Goal: Transaction & Acquisition: Download file/media

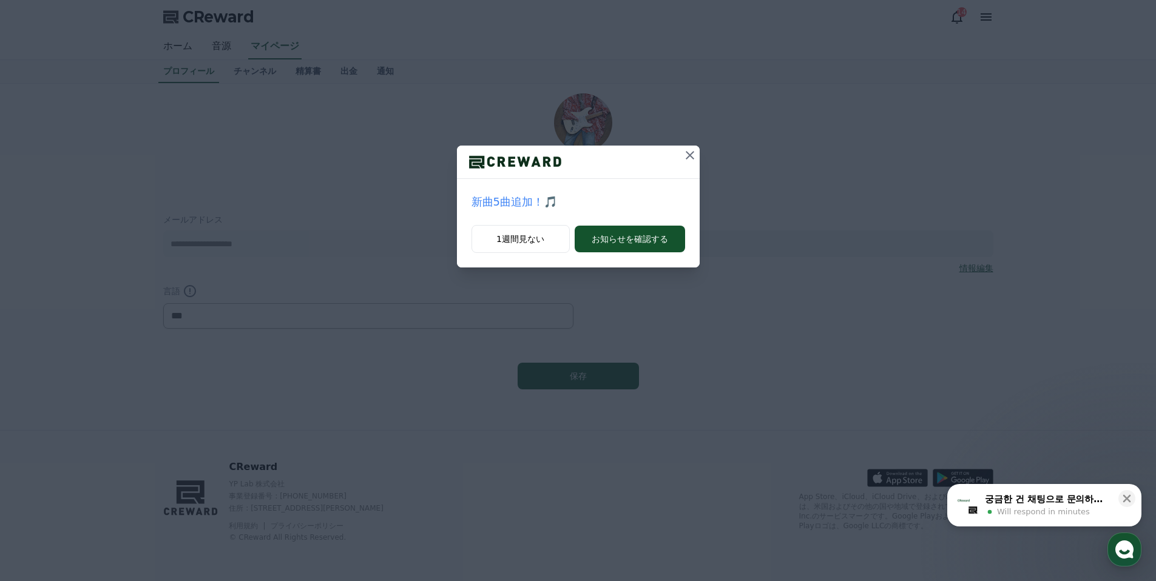
click at [687, 153] on icon at bounding box center [689, 155] width 8 height 8
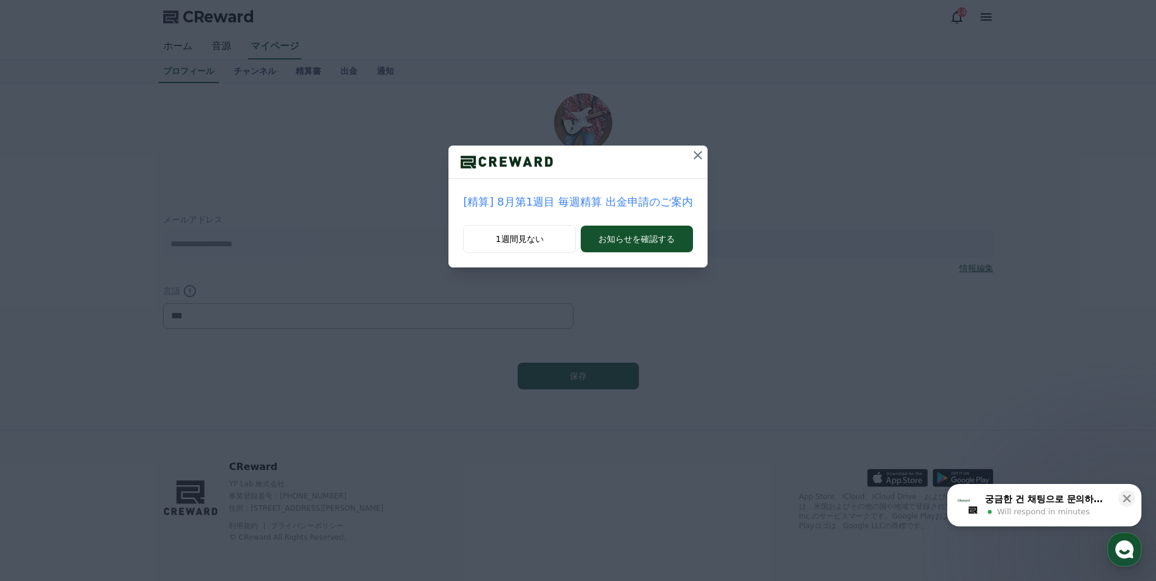
click at [691, 153] on icon at bounding box center [697, 155] width 15 height 15
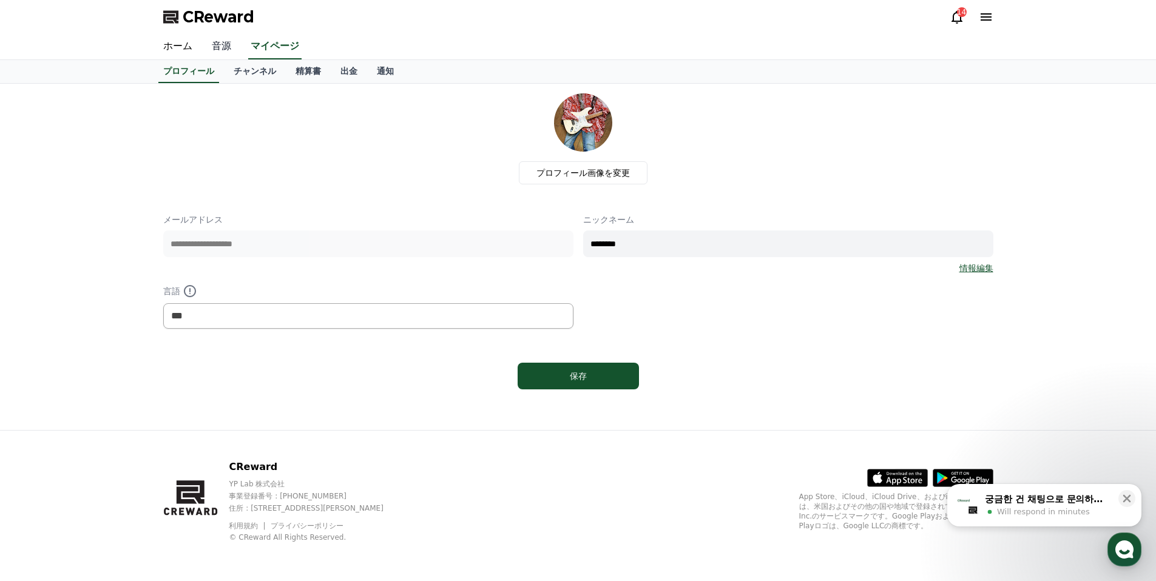
click at [215, 47] on link "音源" at bounding box center [221, 46] width 39 height 25
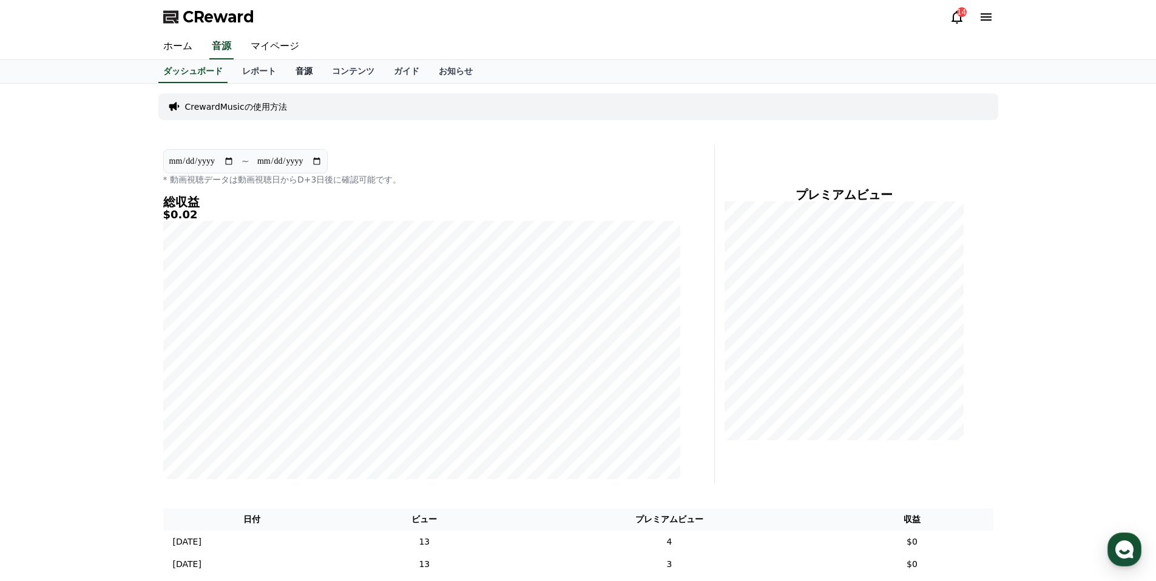
click at [312, 73] on link "音源" at bounding box center [304, 71] width 36 height 23
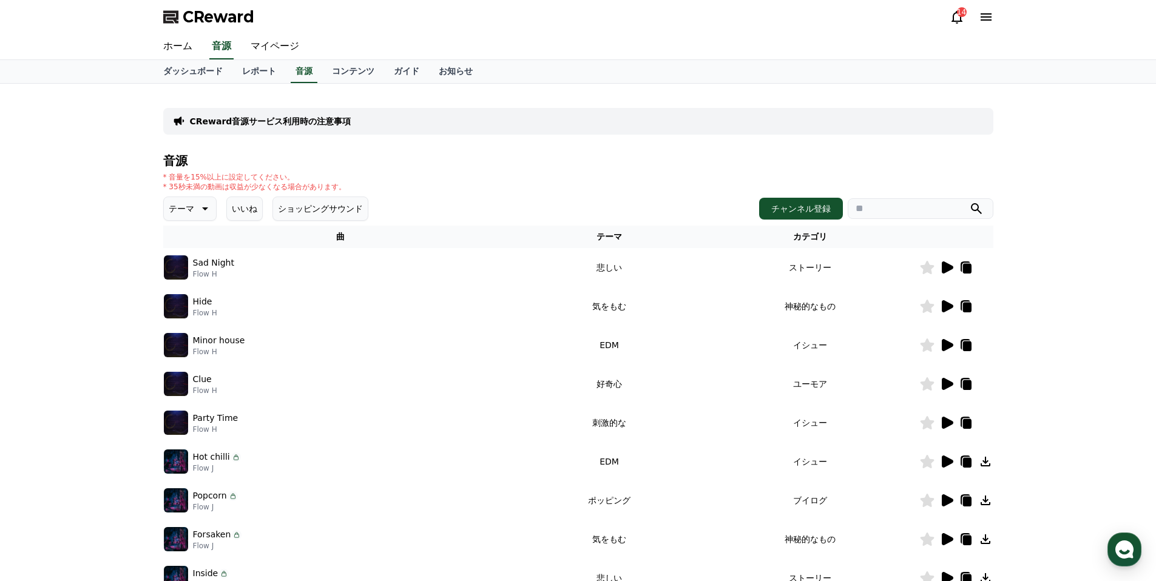
click at [191, 210] on p "テーマ" at bounding box center [181, 208] width 25 height 17
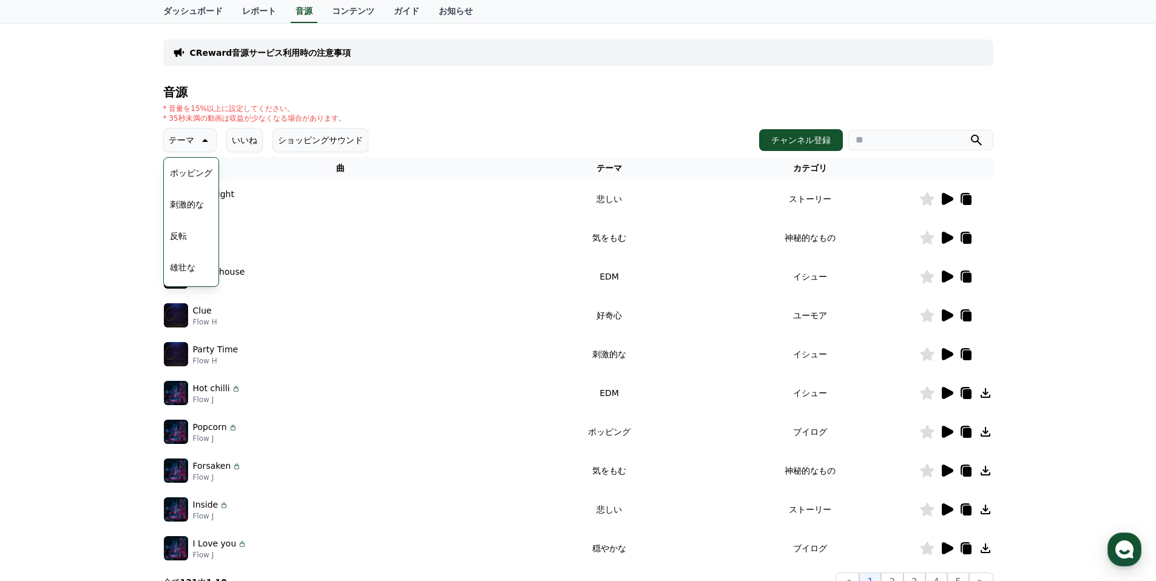
scroll to position [152, 0]
click at [329, 268] on div "Minor house Flow H" at bounding box center [341, 276] width 354 height 24
click at [174, 260] on button "暗い" at bounding box center [178, 265] width 27 height 27
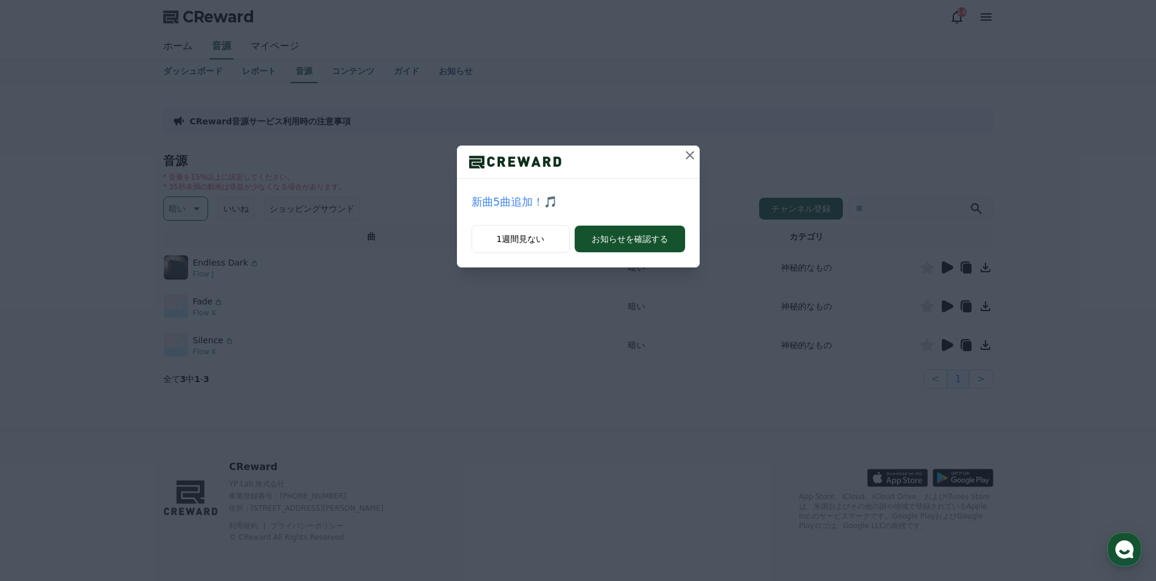
click at [692, 155] on icon at bounding box center [689, 155] width 15 height 15
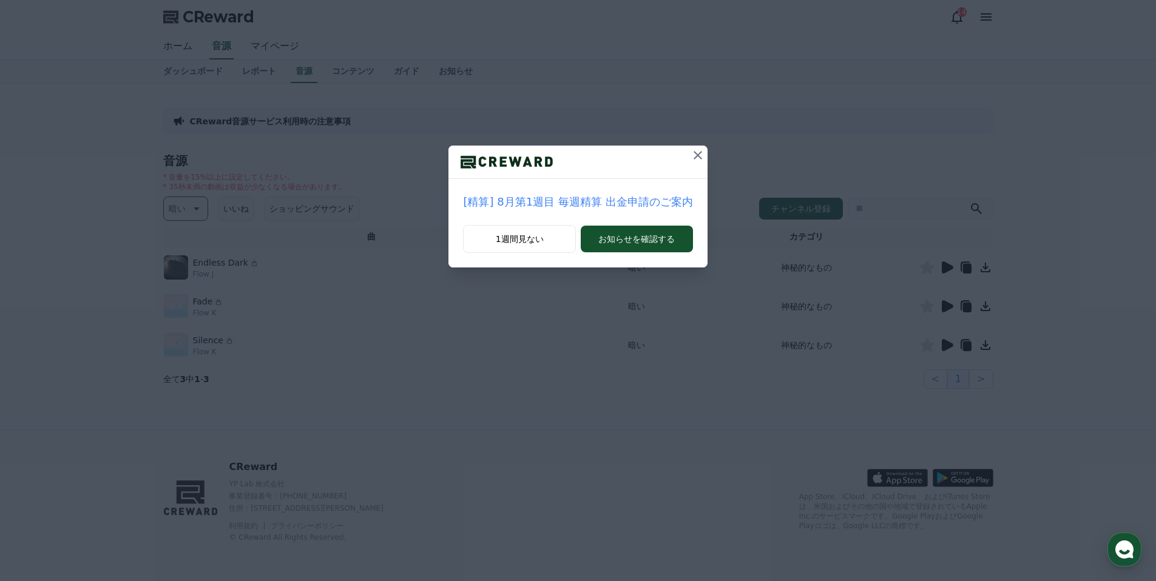
click at [698, 155] on icon at bounding box center [697, 155] width 15 height 15
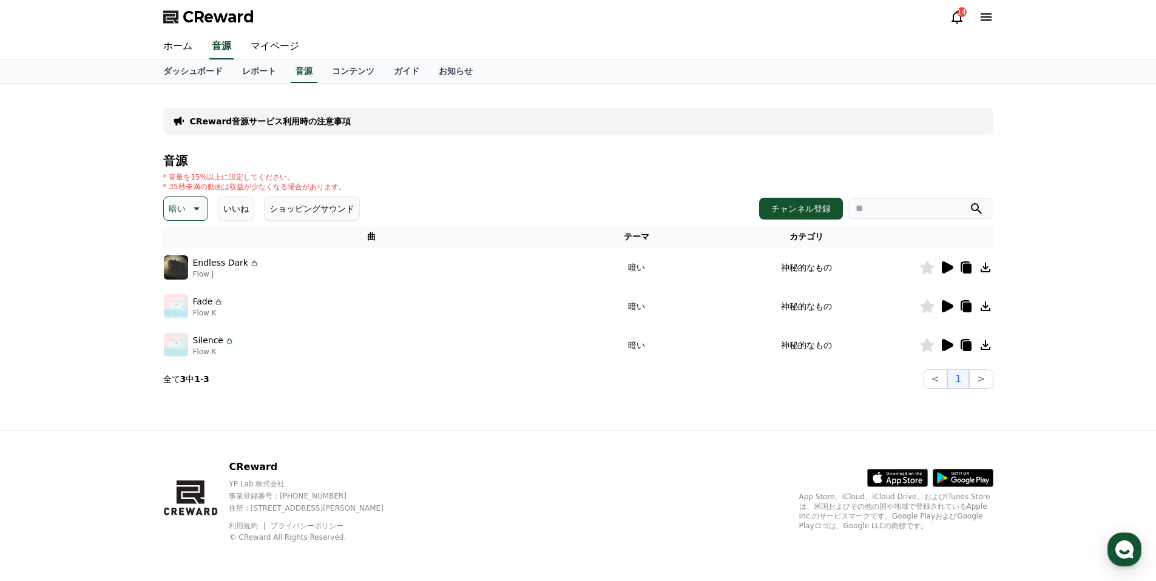
click at [944, 264] on icon at bounding box center [947, 267] width 12 height 12
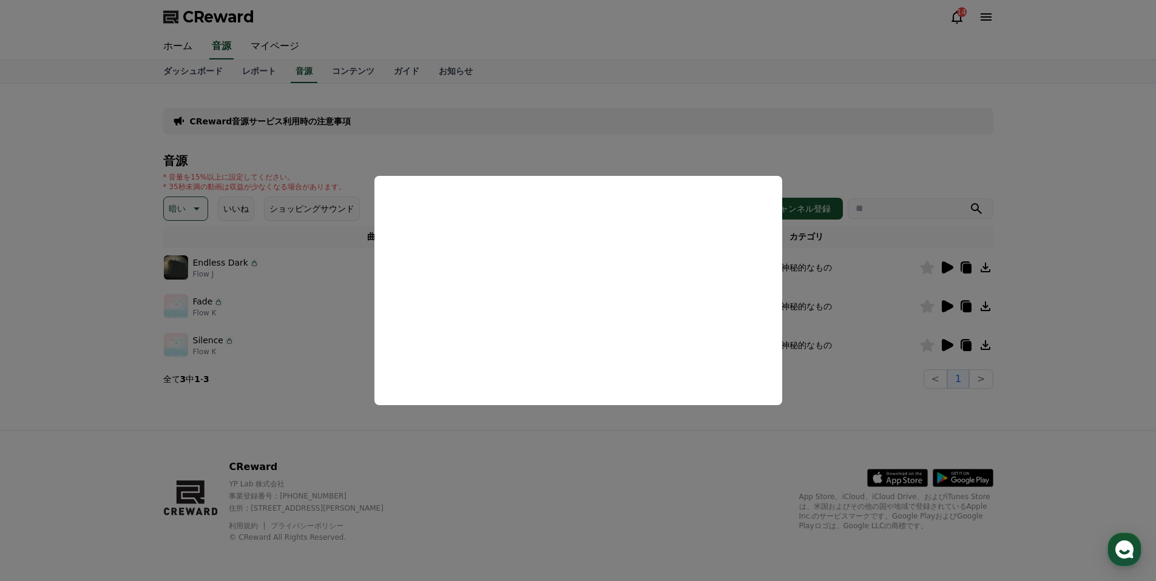
click at [675, 144] on button "close modal" at bounding box center [578, 290] width 1156 height 581
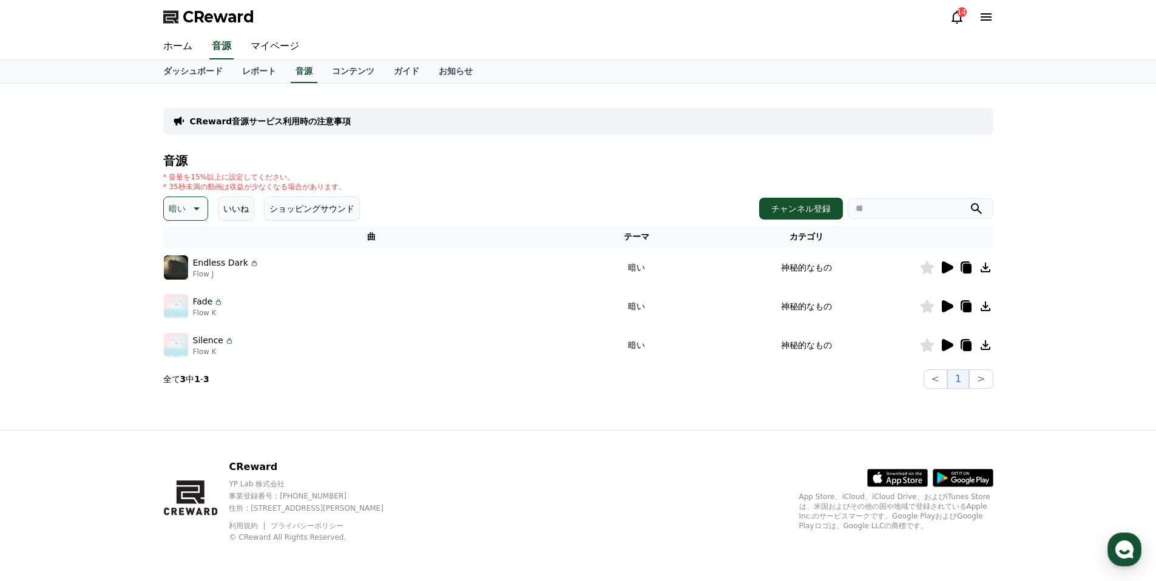
click at [950, 303] on icon at bounding box center [946, 306] width 15 height 15
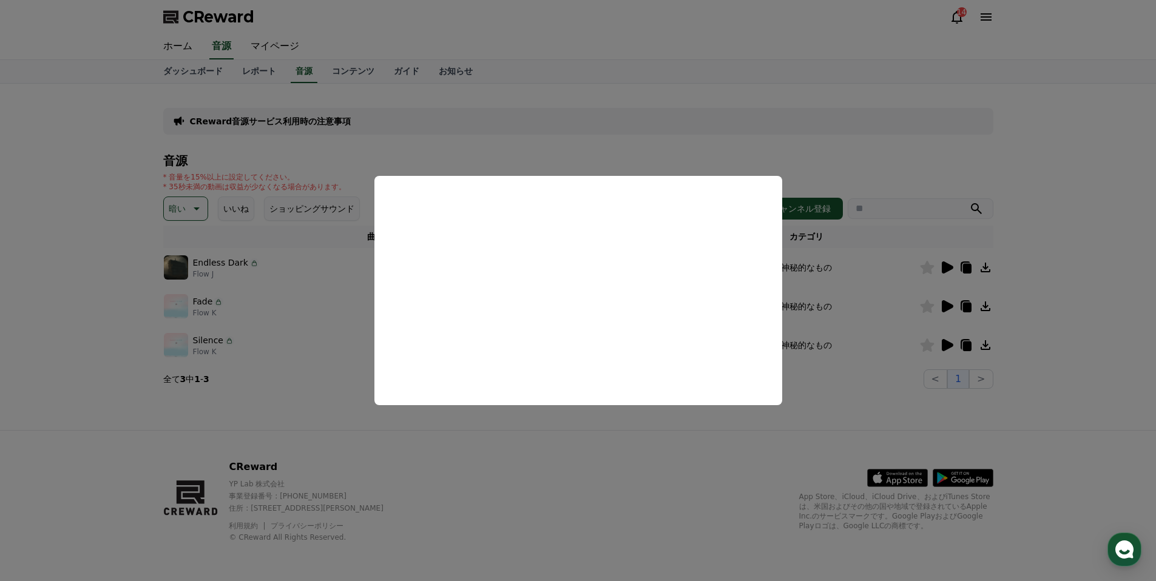
click at [640, 121] on button "close modal" at bounding box center [578, 290] width 1156 height 581
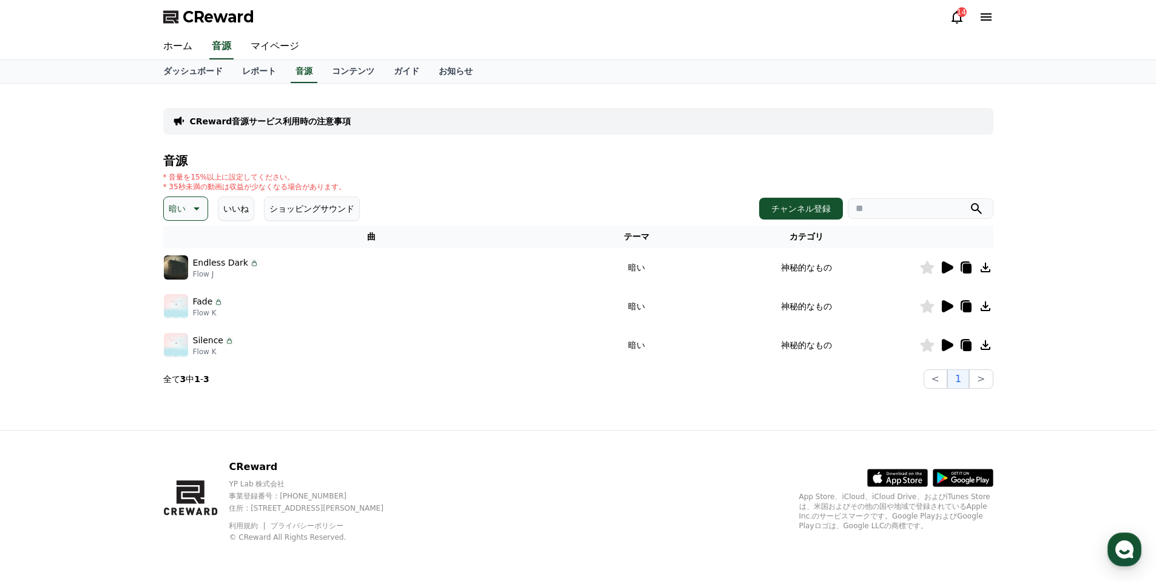
click at [948, 344] on icon at bounding box center [947, 345] width 12 height 12
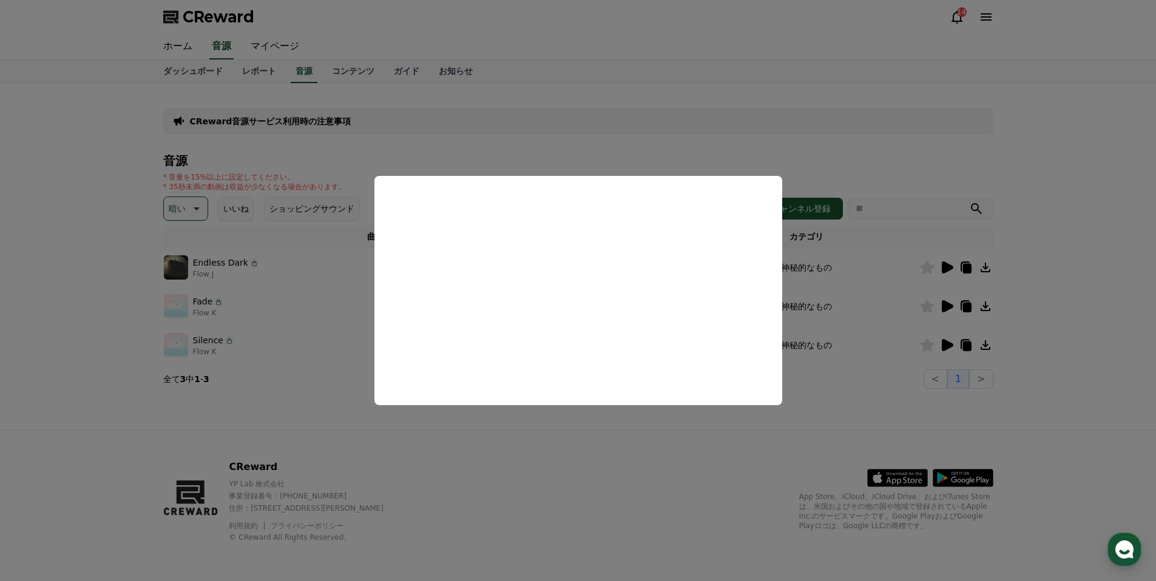
click at [621, 143] on button "close modal" at bounding box center [578, 290] width 1156 height 581
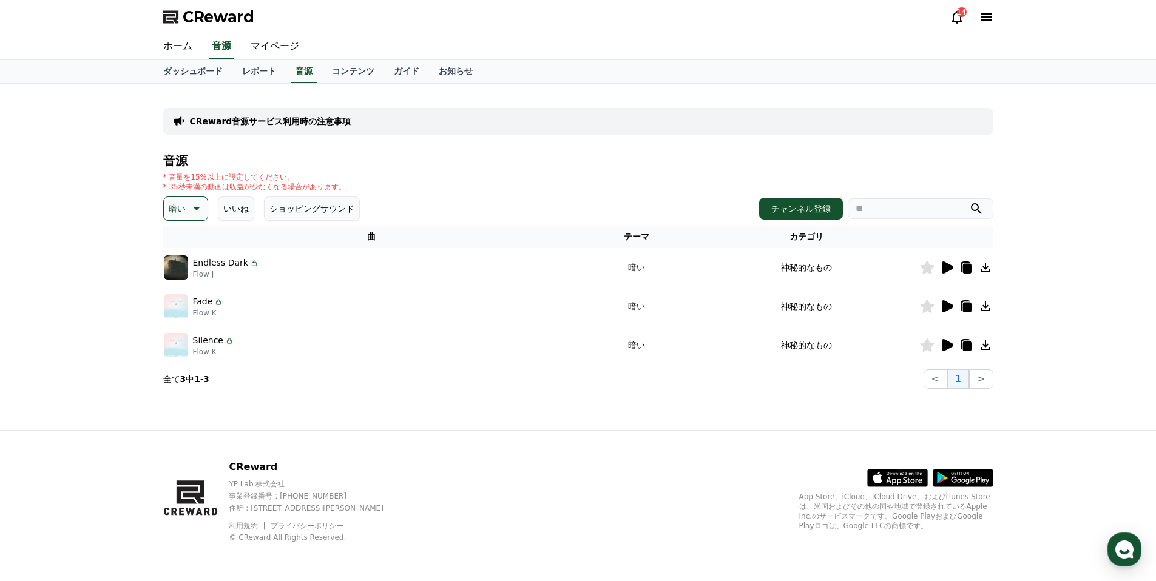
click at [949, 268] on icon at bounding box center [947, 267] width 12 height 12
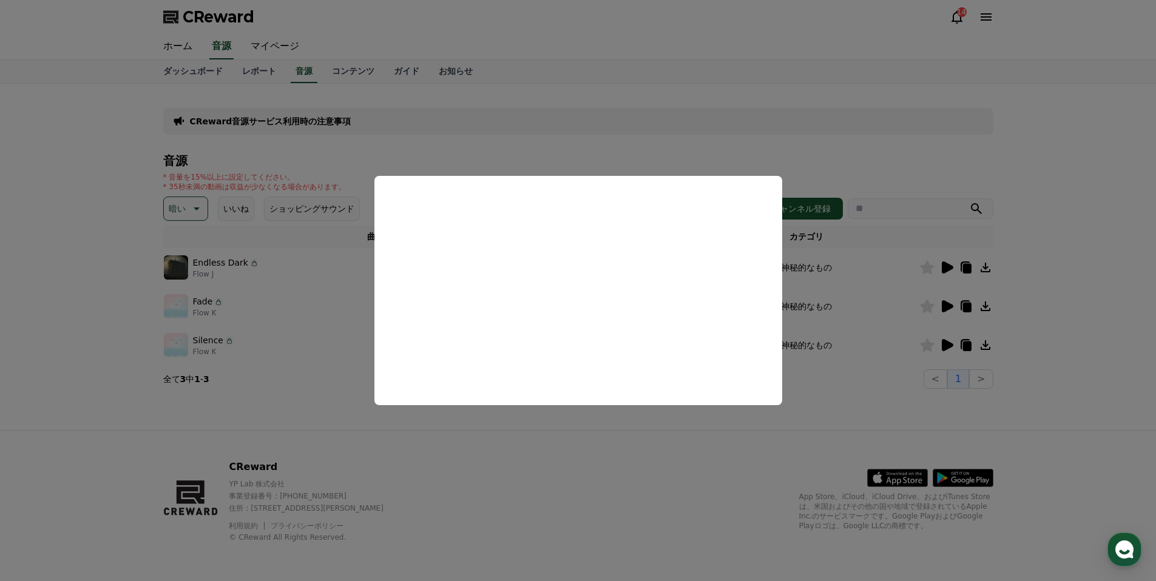
click at [573, 149] on button "close modal" at bounding box center [578, 290] width 1156 height 581
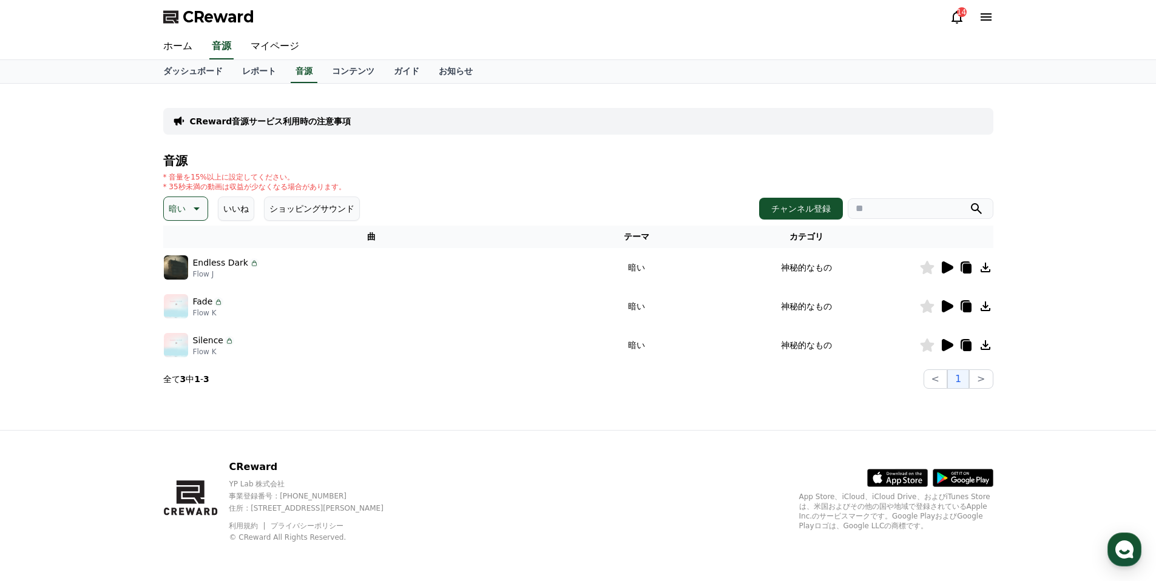
click at [949, 340] on icon at bounding box center [946, 345] width 15 height 15
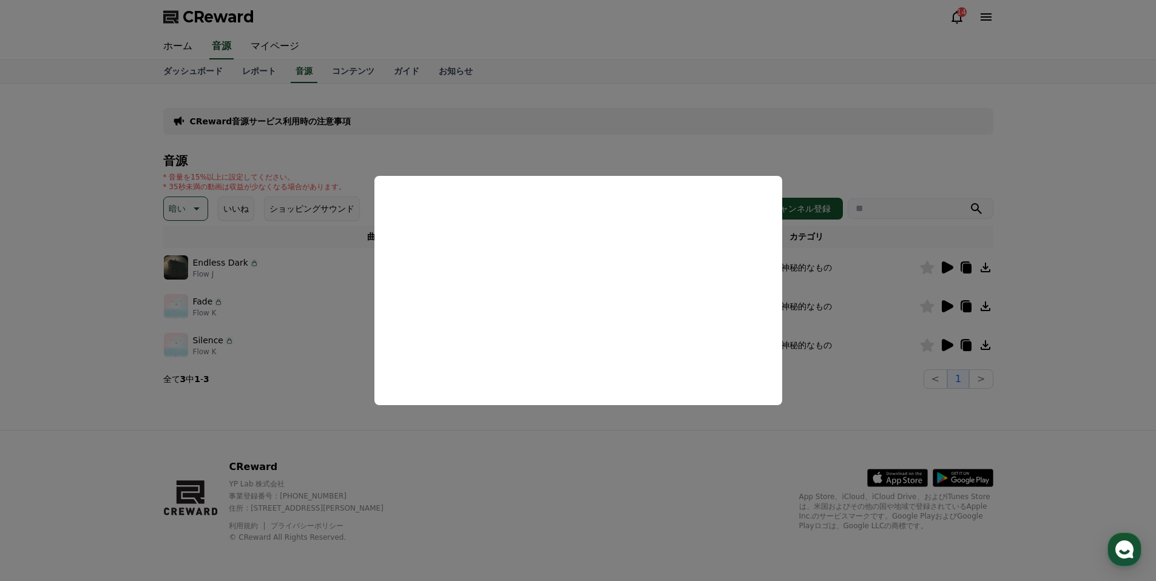
click at [591, 155] on button "close modal" at bounding box center [578, 290] width 1156 height 581
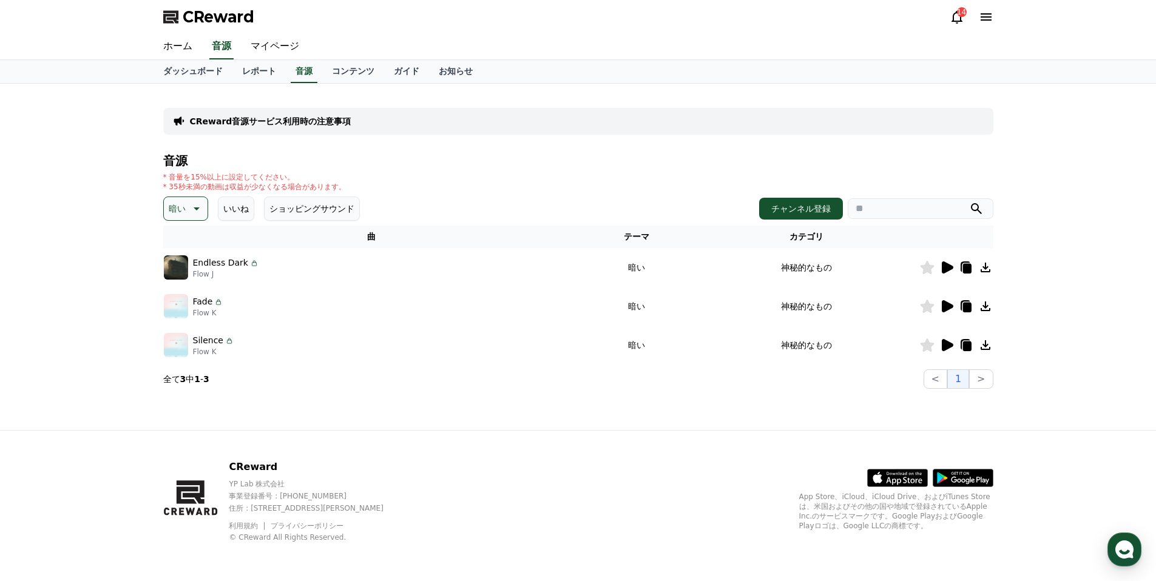
click at [968, 345] on icon at bounding box center [966, 347] width 8 height 10
